Goal: Task Accomplishment & Management: Complete application form

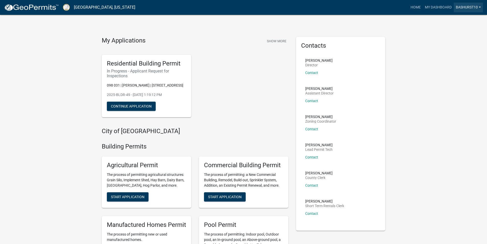
click at [458, 6] on link "BASHURST10" at bounding box center [468, 8] width 29 height 10
click at [454, 24] on link "Account" at bounding box center [462, 21] width 41 height 12
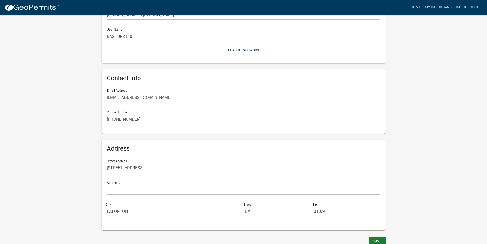
scroll to position [54, 0]
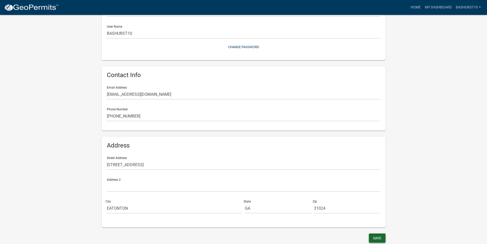
click at [380, 239] on button "Save" at bounding box center [377, 237] width 17 height 9
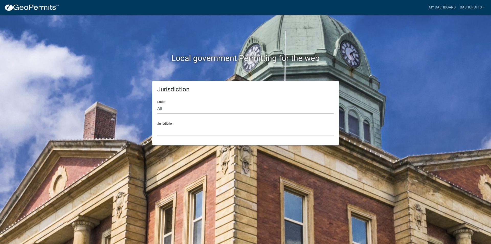
click at [187, 107] on select "All [US_STATE] [US_STATE] [US_STATE] [US_STATE] [US_STATE] [US_STATE] [US_STATE…" at bounding box center [245, 108] width 176 height 10
select select "[US_STATE]"
click at [157, 103] on select "All [US_STATE] [US_STATE] [US_STATE] [US_STATE] [US_STATE] [US_STATE] [US_STATE…" at bounding box center [245, 108] width 176 height 10
click at [173, 122] on div "Jurisdiction [GEOGRAPHIC_DATA], [US_STATE][PERSON_NAME][GEOGRAPHIC_DATA], [US_S…" at bounding box center [245, 127] width 176 height 18
click at [172, 131] on select "[GEOGRAPHIC_DATA], [US_STATE][PERSON_NAME][GEOGRAPHIC_DATA], [US_STATE][PERSON_…" at bounding box center [245, 130] width 176 height 10
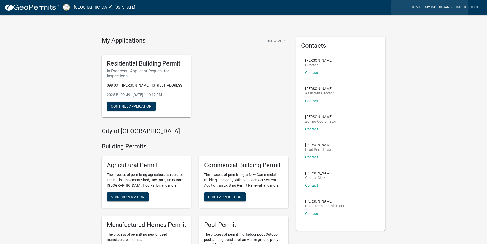
click at [430, 7] on link "My Dashboard" at bounding box center [438, 8] width 31 height 10
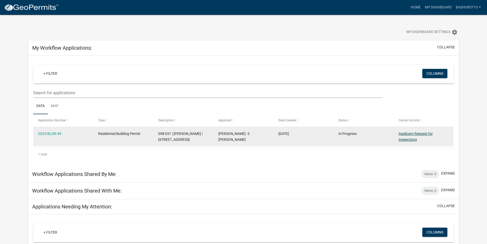
click at [413, 132] on link "Applicant Request for Inspections" at bounding box center [416, 136] width 34 height 10
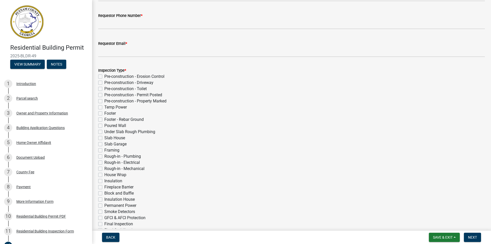
scroll to position [77, 0]
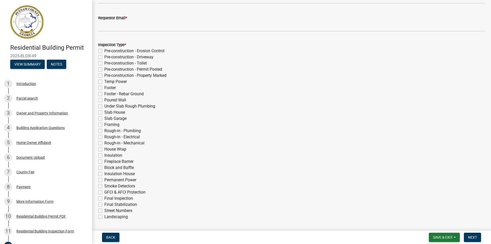
click at [104, 131] on label "Rough-in - Plumbing" at bounding box center [122, 131] width 37 height 6
click at [104, 131] on input "Rough-in - Plumbing" at bounding box center [105, 129] width 3 height 3
checkbox input "true"
checkbox input "false"
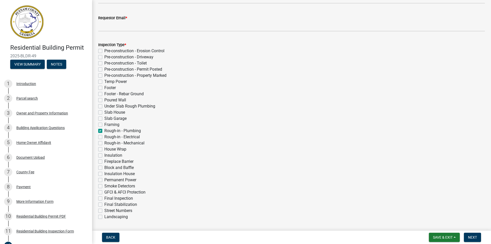
checkbox input "false"
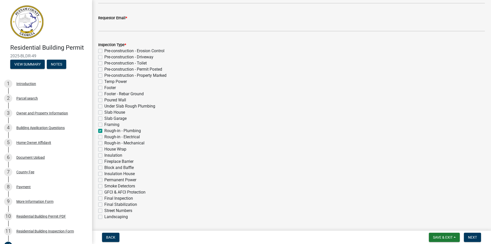
checkbox input "false"
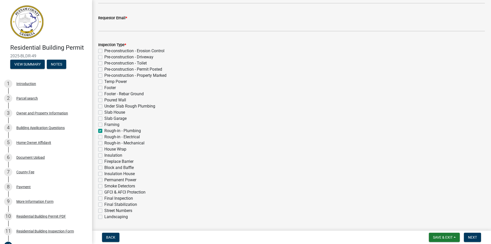
checkbox input "false"
checkbox input "true"
checkbox input "false"
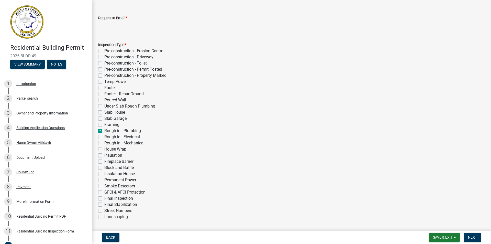
checkbox input "false"
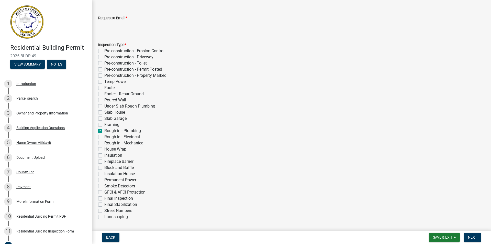
checkbox input "false"
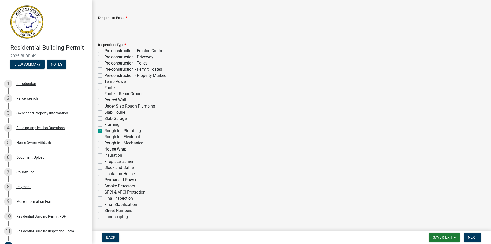
checkbox input "false"
click at [104, 137] on label "Rough-in - Electrical" at bounding box center [122, 137] width 36 height 6
click at [104, 137] on input "Rough-in - Electrical" at bounding box center [105, 135] width 3 height 3
checkbox input "true"
checkbox input "false"
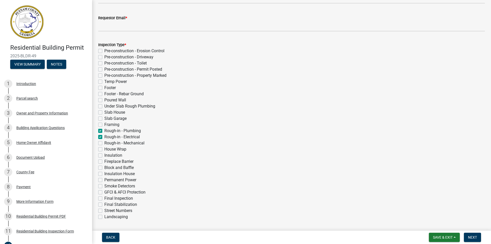
checkbox input "false"
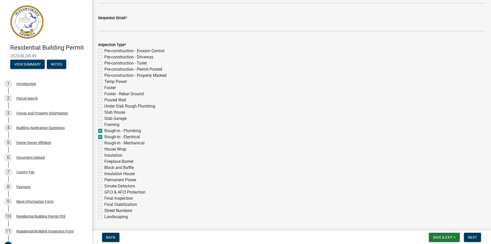
checkbox input "false"
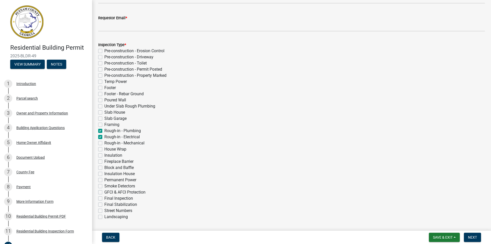
checkbox input "false"
checkbox input "true"
checkbox input "false"
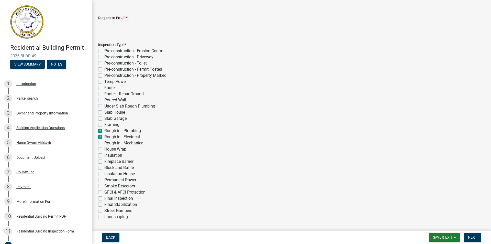
checkbox input "false"
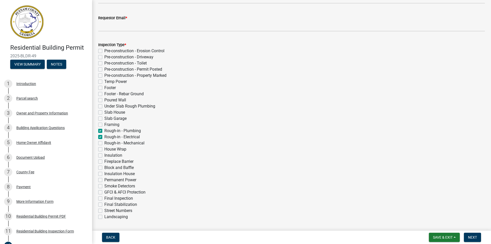
checkbox input "false"
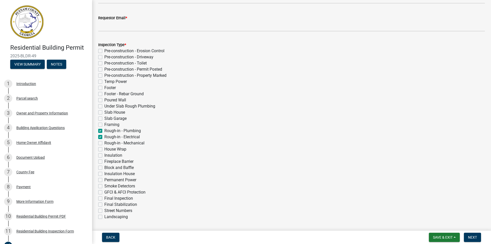
checkbox input "false"
click at [104, 142] on label "Rough-in - Mechanical" at bounding box center [124, 143] width 40 height 6
click at [104, 142] on input "Rough-in - Mechanical" at bounding box center [105, 141] width 3 height 3
checkbox input "true"
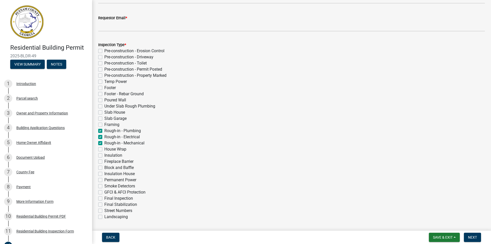
checkbox input "false"
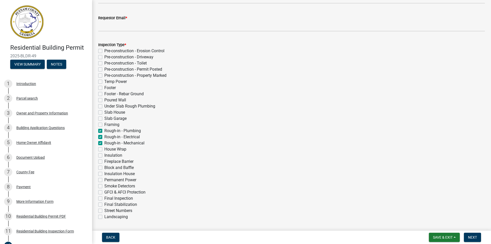
checkbox input "false"
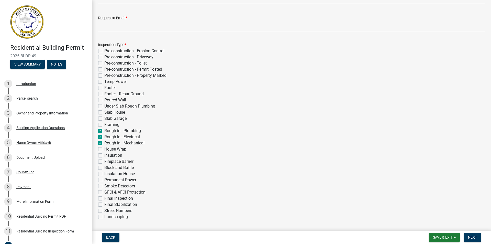
checkbox input "false"
checkbox input "true"
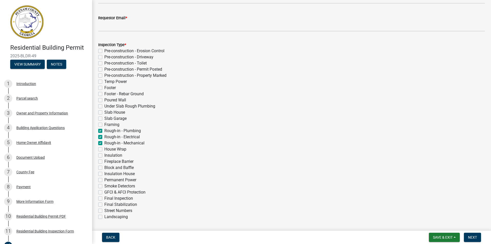
checkbox input "true"
checkbox input "false"
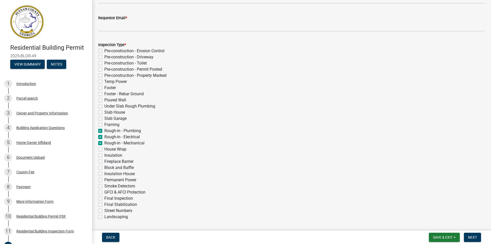
checkbox input "false"
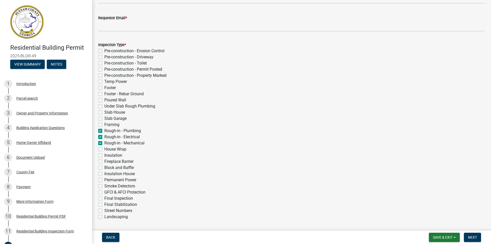
checkbox input "false"
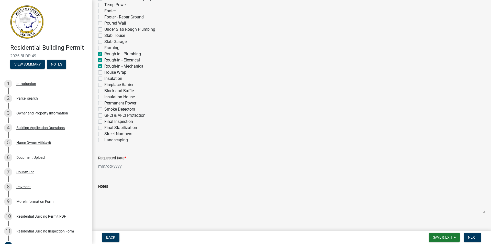
scroll to position [128, 0]
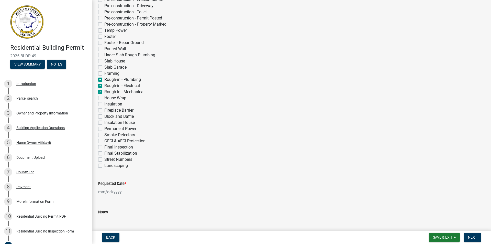
click at [130, 191] on div at bounding box center [121, 191] width 47 height 10
select select "9"
select select "2025"
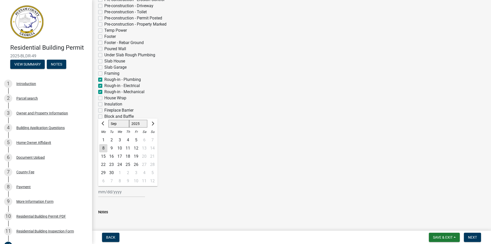
click at [111, 148] on div "9" at bounding box center [111, 148] width 8 height 8
type input "[DATE]"
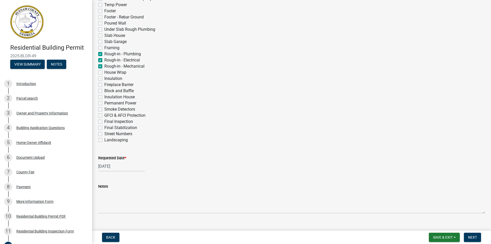
scroll to position [162, 0]
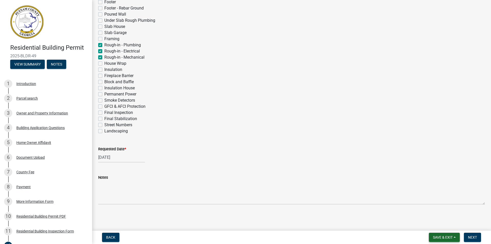
click at [440, 237] on span "Save & Exit" at bounding box center [443, 237] width 20 height 4
click at [469, 236] on span "Next" at bounding box center [472, 237] width 9 height 4
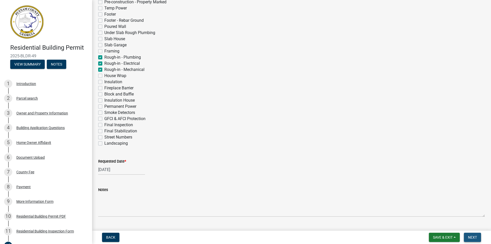
scroll to position [175, 0]
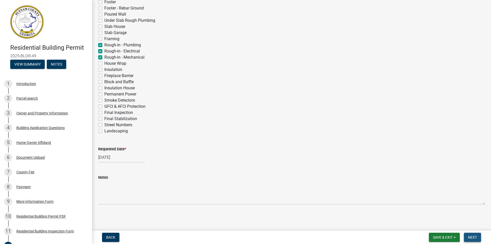
click at [469, 236] on span "Next" at bounding box center [472, 237] width 9 height 4
click at [446, 237] on span "Save & Exit" at bounding box center [443, 237] width 20 height 4
click at [434, 224] on button "Save & Exit" at bounding box center [439, 224] width 41 height 12
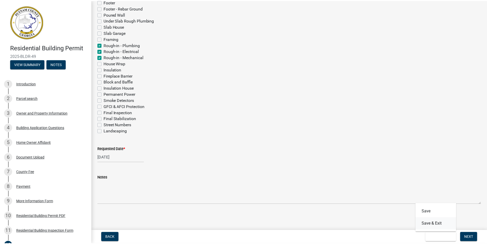
scroll to position [0, 0]
